Goal: Task Accomplishment & Management: Manage account settings

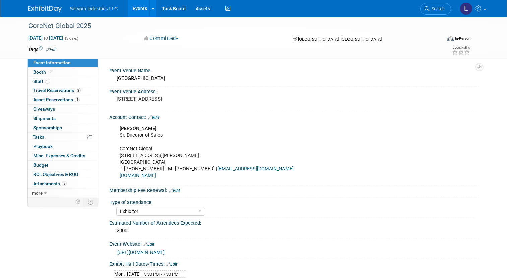
select select "Exhibitor"
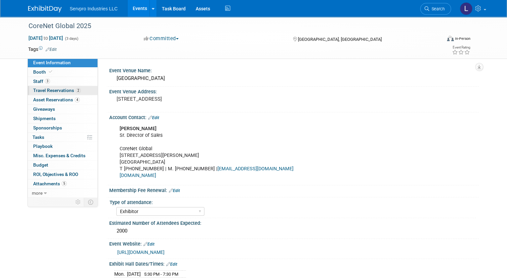
click at [57, 93] on link "2 Travel Reservations 2" at bounding box center [63, 90] width 70 height 9
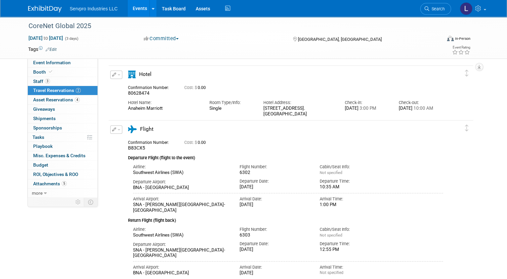
scroll to position [16, 0]
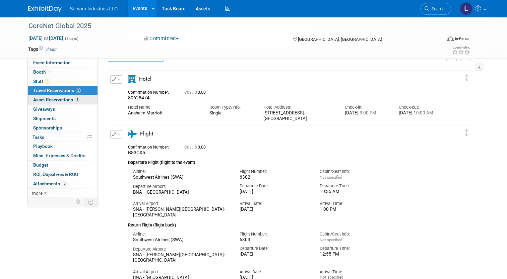
click at [66, 98] on span "Asset Reservations 4" at bounding box center [56, 99] width 47 height 5
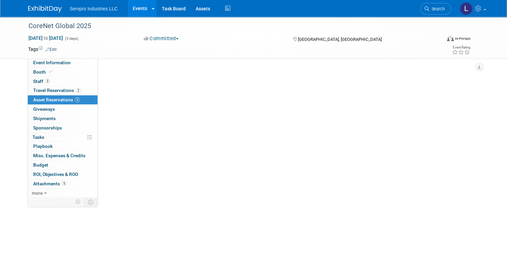
scroll to position [0, 0]
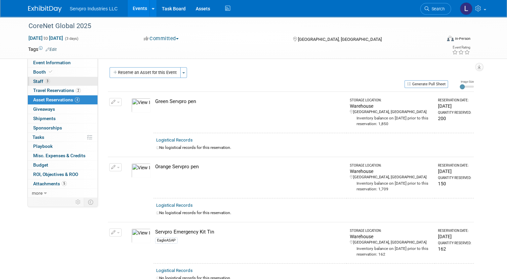
click at [59, 83] on link "3 Staff 3" at bounding box center [63, 81] width 70 height 9
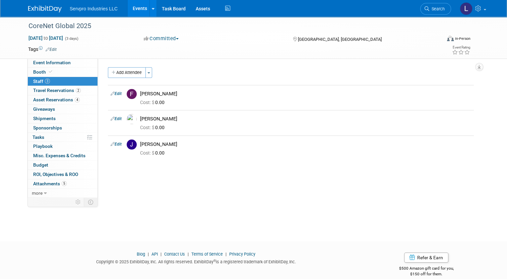
click at [165, 166] on div "Add Attendee Toggle Dropdown Quick -Tag Attendees Apply X (me) select all" at bounding box center [291, 117] width 366 height 100
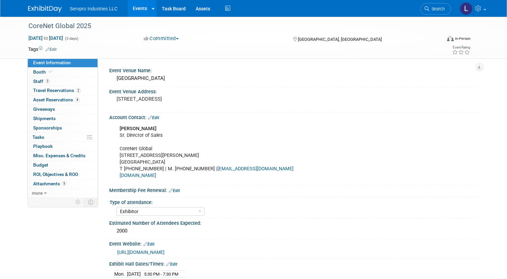
select select "Exhibitor"
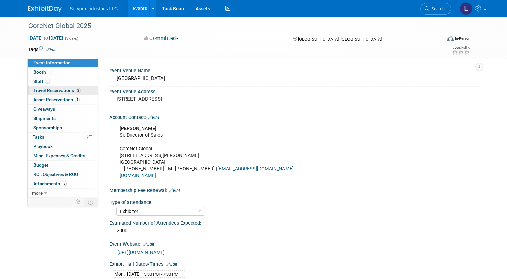
click at [54, 90] on span "Travel Reservations 2" at bounding box center [57, 90] width 48 height 5
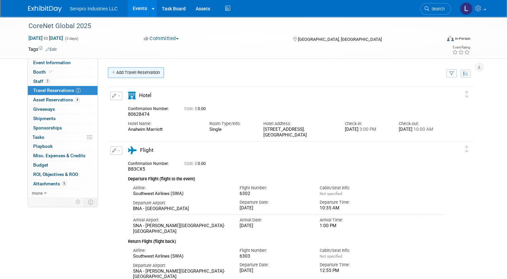
click at [145, 70] on link "Add Travel Reservation" at bounding box center [136, 72] width 56 height 11
